Goal: Task Accomplishment & Management: Manage account settings

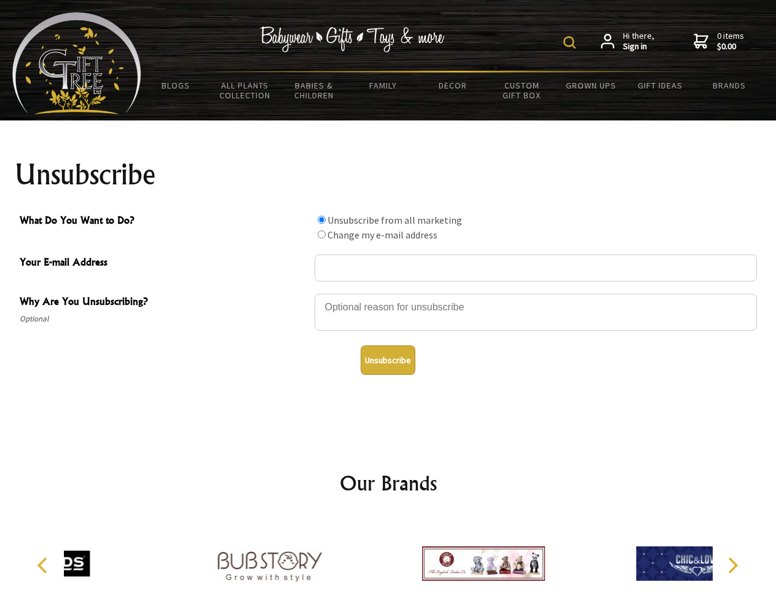
click at [571, 42] on img at bounding box center [569, 42] width 12 height 12
click at [388, 293] on div at bounding box center [536, 313] width 442 height 43
click at [321, 219] on input "What Do You Want to Do?" at bounding box center [322, 220] width 8 height 8
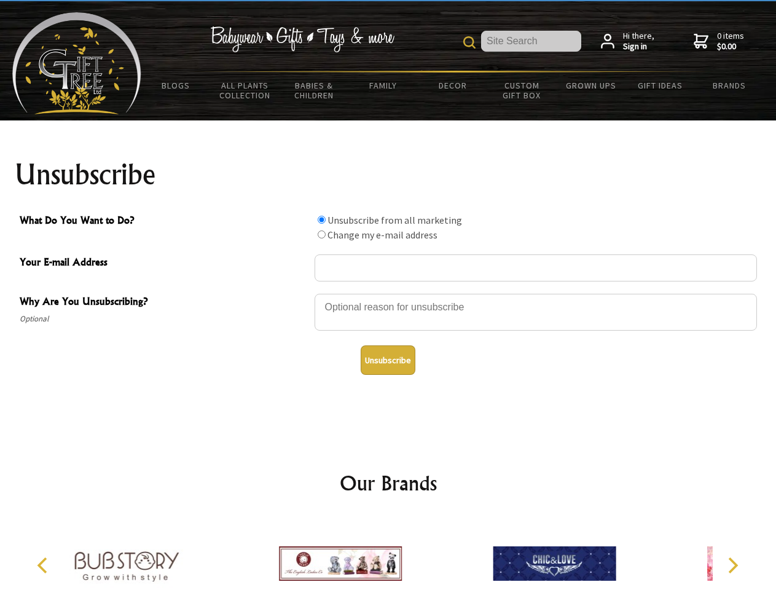
click at [321, 234] on input "What Do You Want to Do?" at bounding box center [322, 234] width 8 height 8
radio input "true"
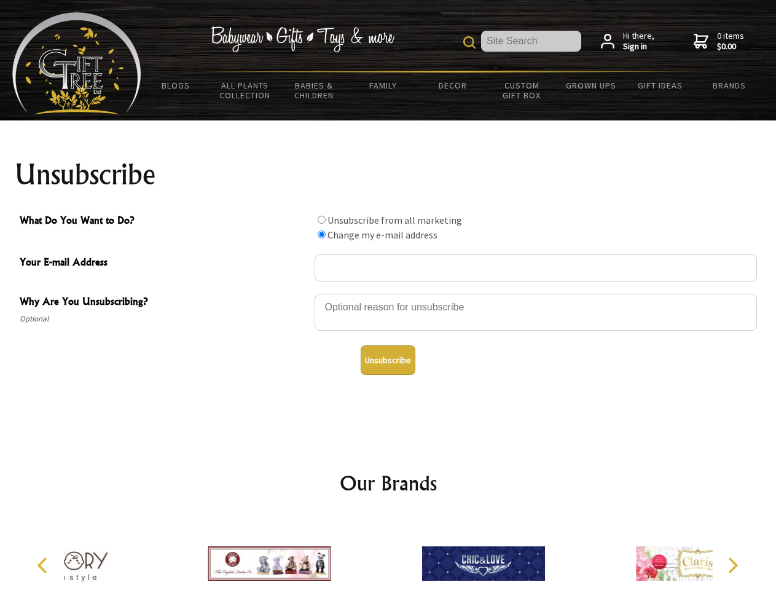
click at [388, 360] on button "Unsubscribe" at bounding box center [388, 359] width 55 height 29
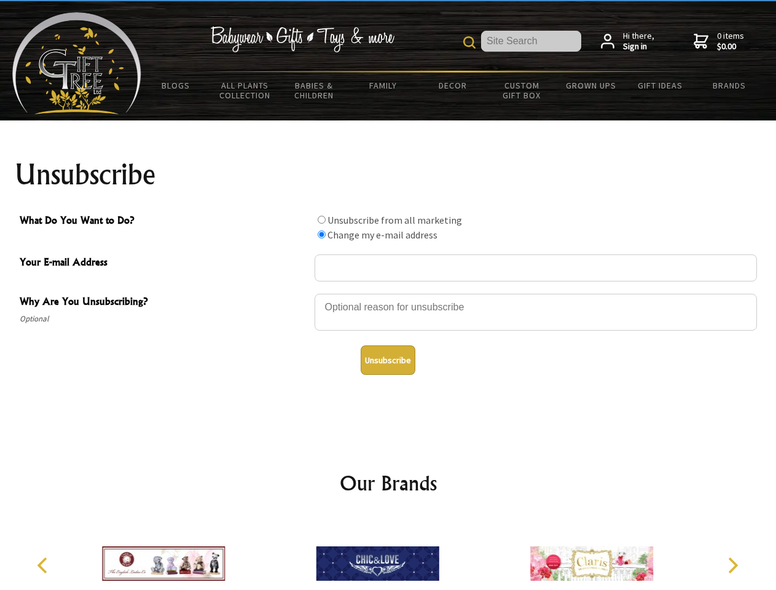
click at [44, 565] on icon "Previous" at bounding box center [44, 565] width 16 height 16
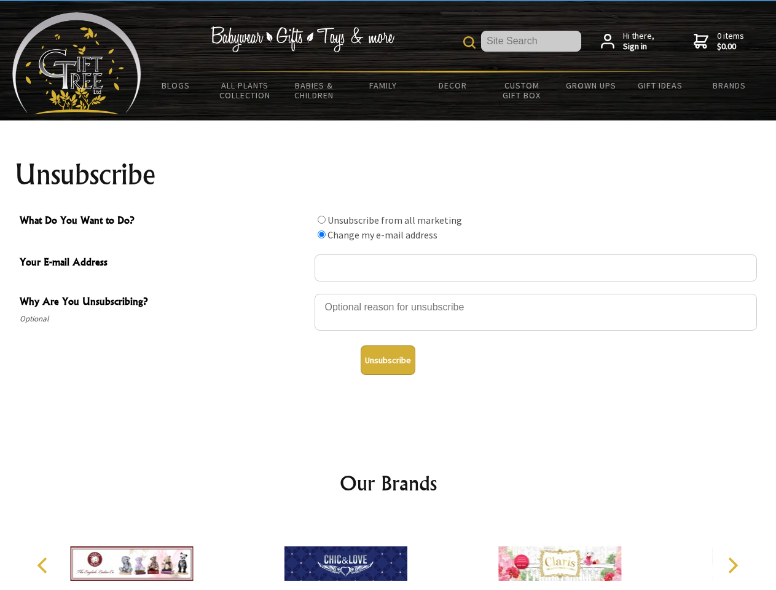
click at [732, 565] on icon "Next" at bounding box center [732, 565] width 16 height 16
